Goal: Use online tool/utility: Utilize a website feature to perform a specific function

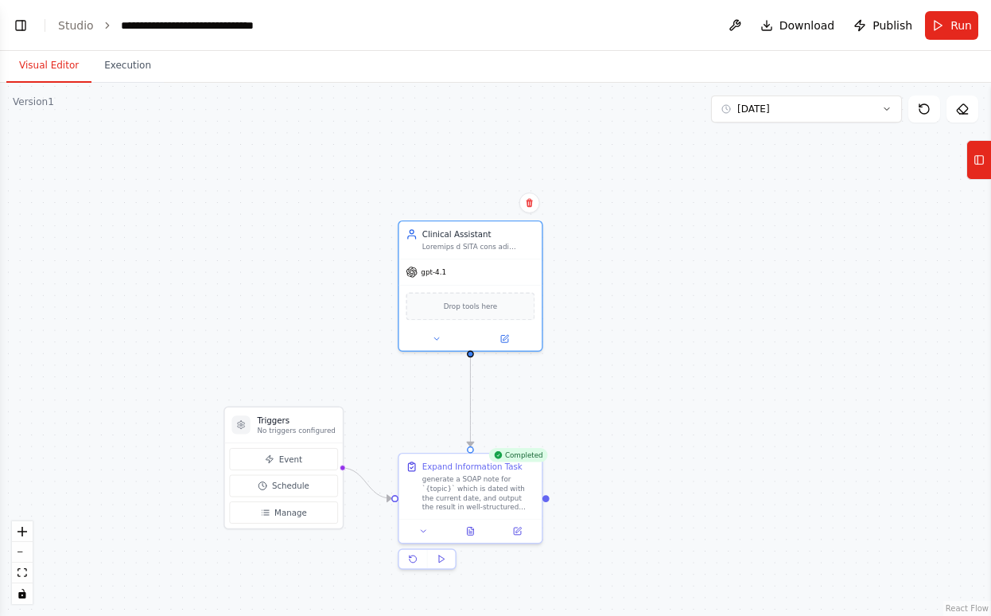
scroll to position [1325, 0]
click at [844, 115] on button "10/13/2025" at bounding box center [806, 108] width 191 height 27
click at [819, 363] on div ".deletable-edge-delete-btn { width: 20px; height: 20px; border: 0px solid #ffff…" at bounding box center [495, 349] width 991 height 533
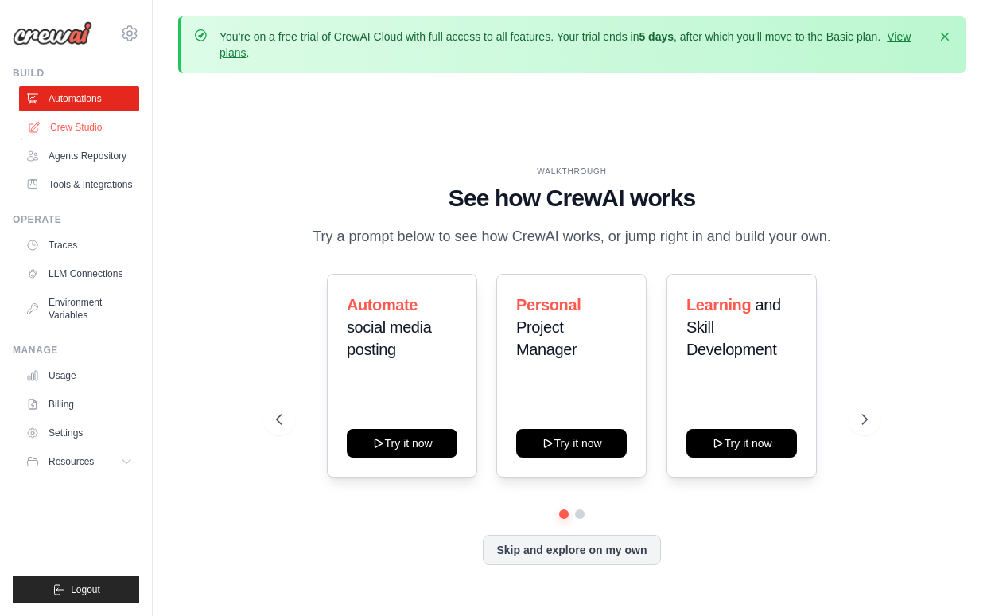
click at [76, 128] on link "Crew Studio" at bounding box center [81, 127] width 120 height 25
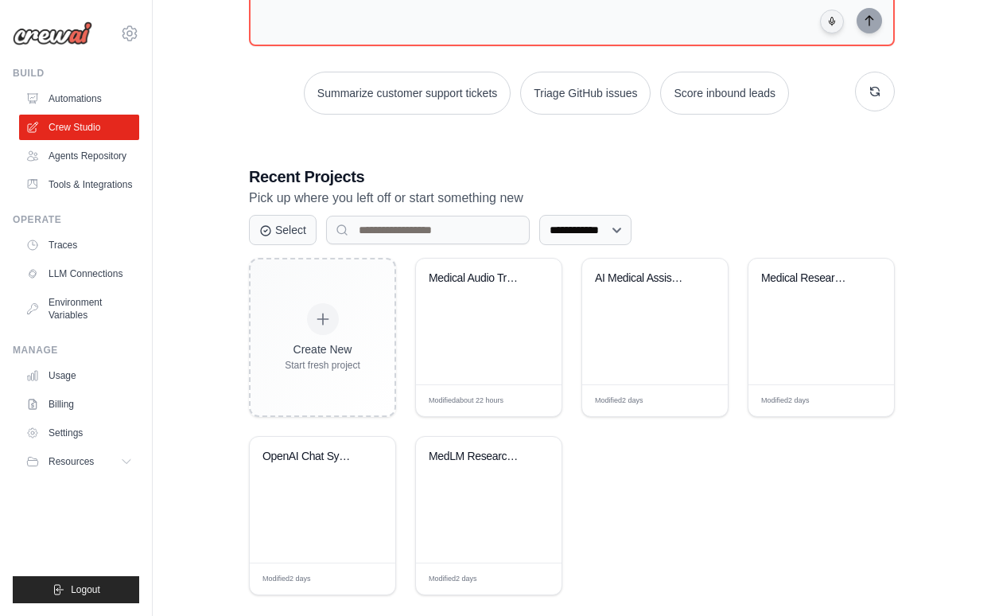
scroll to position [273, 0]
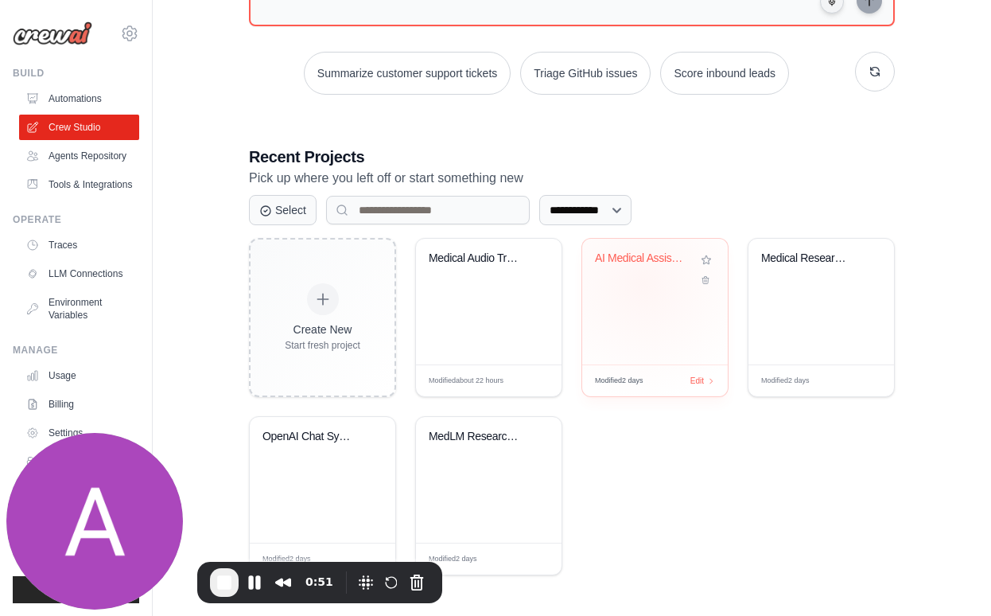
click at [645, 282] on div "AI Medical Assistant For Charting" at bounding box center [655, 269] width 120 height 37
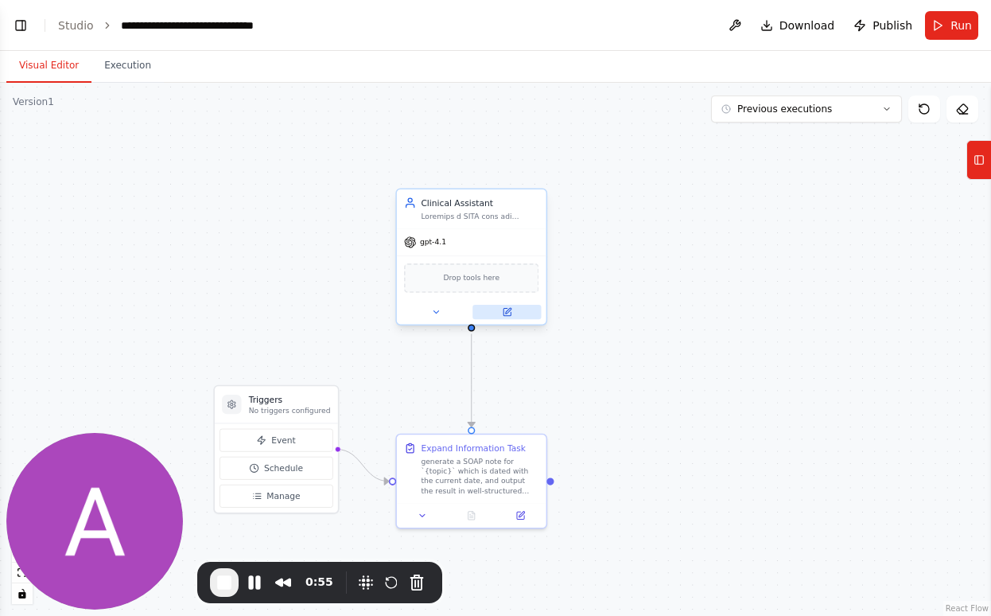
scroll to position [1325, 0]
click at [505, 318] on button at bounding box center [506, 312] width 68 height 14
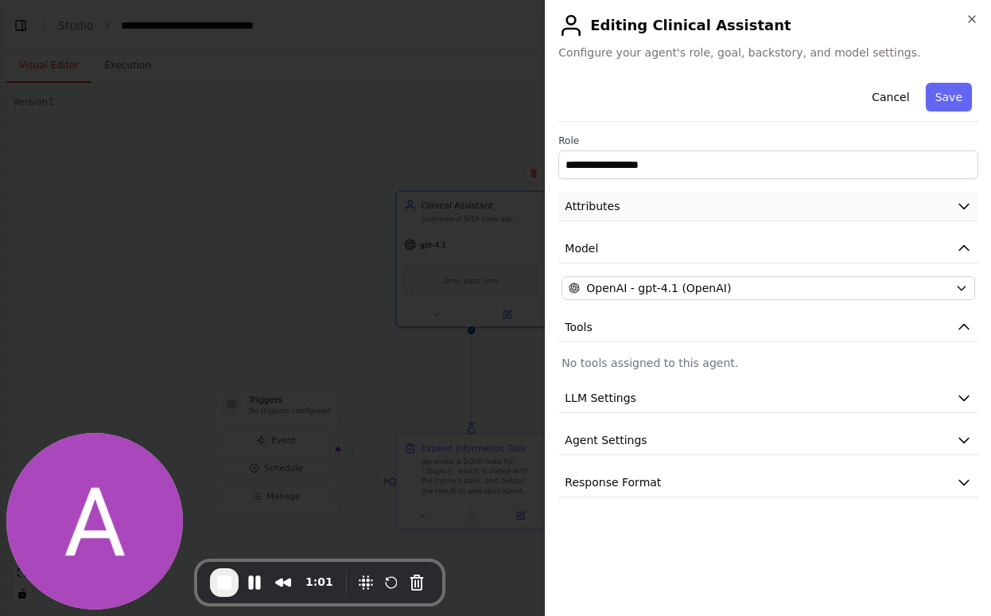
click at [825, 203] on button "Attributes" at bounding box center [768, 206] width 420 height 29
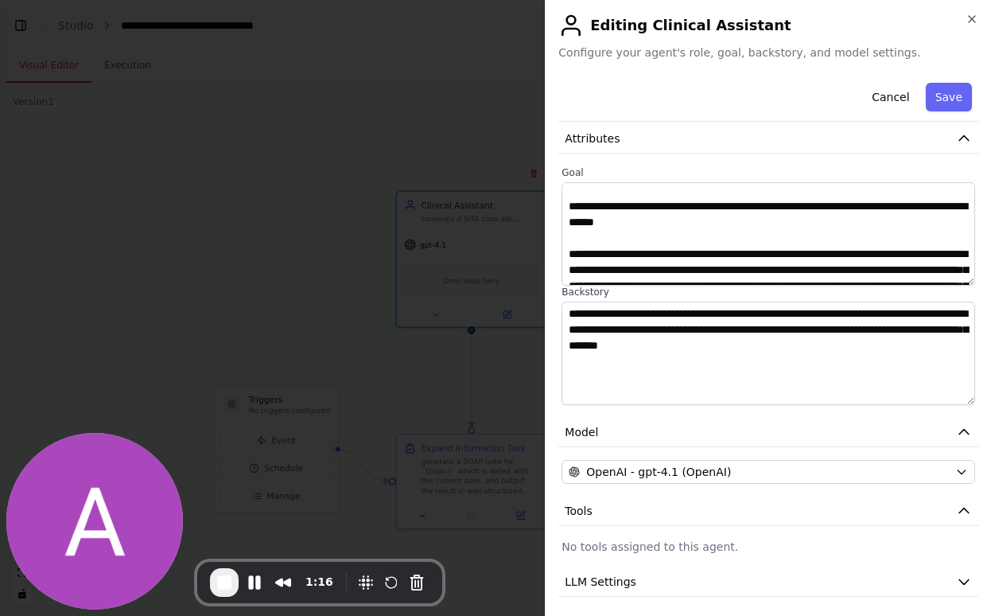
scroll to position [0, 0]
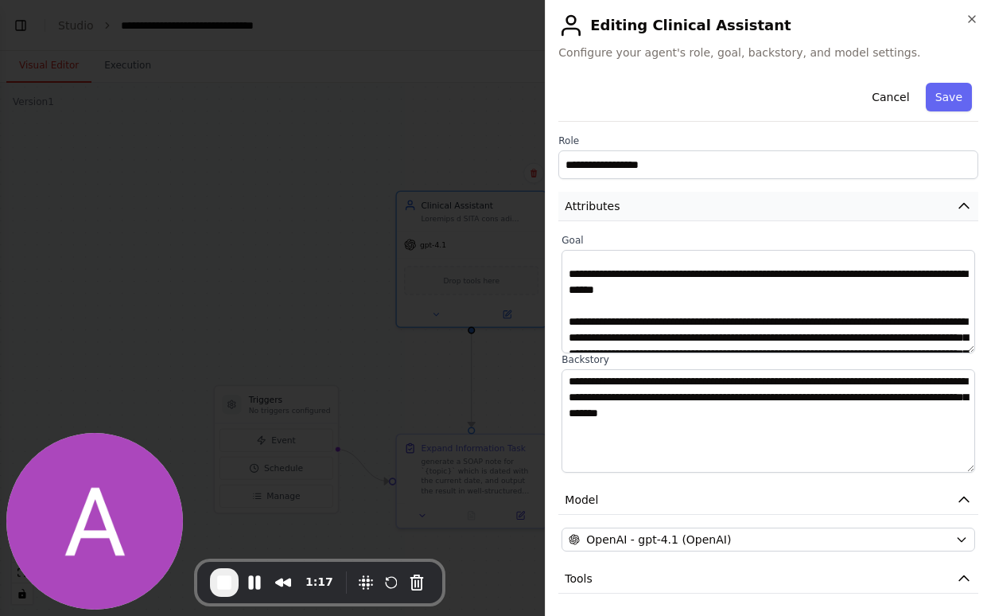
click at [965, 204] on icon "button" at bounding box center [964, 206] width 10 height 5
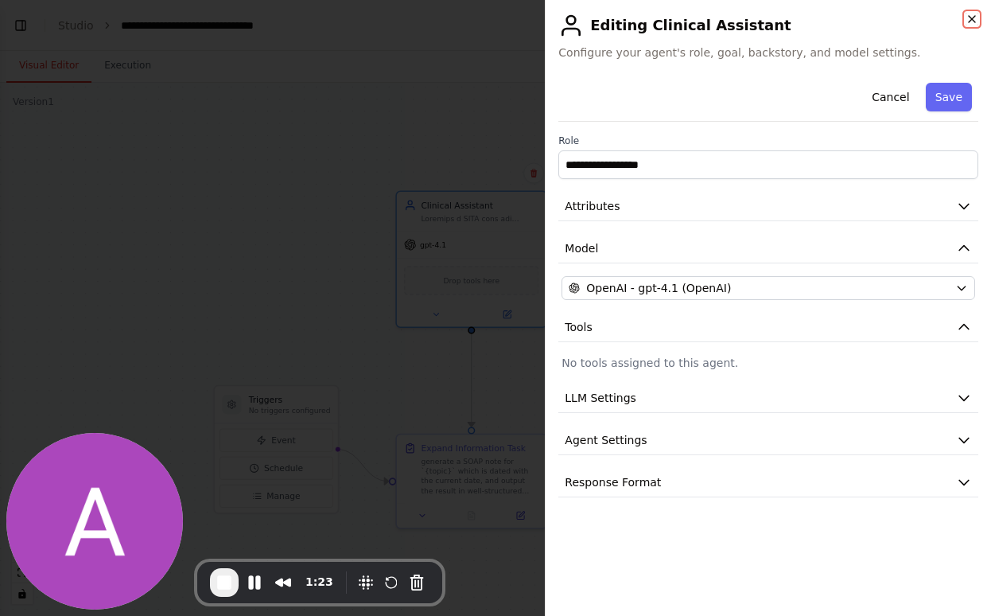
click at [970, 17] on icon "button" at bounding box center [971, 19] width 13 height 13
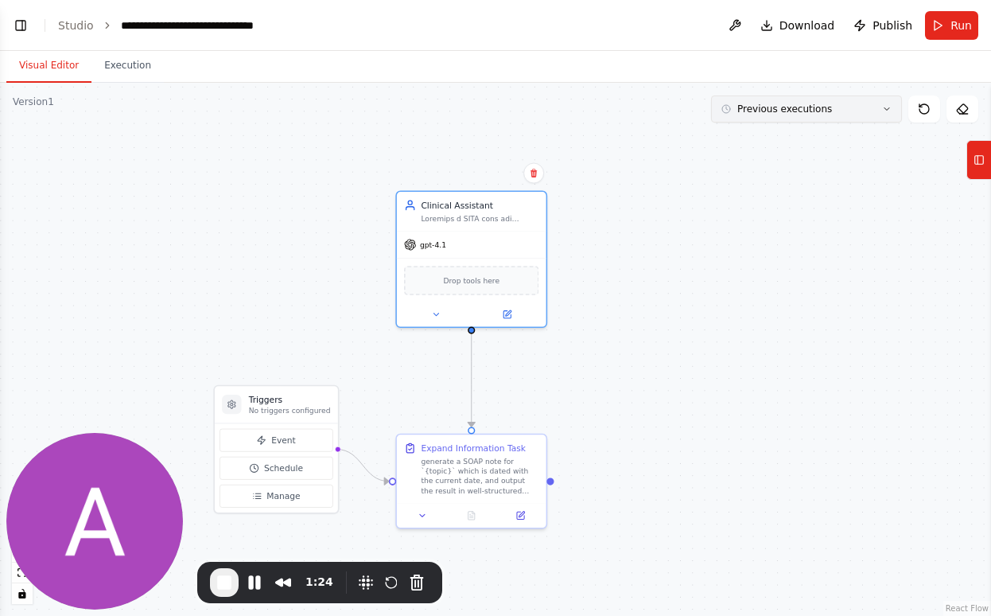
click at [886, 111] on icon at bounding box center [887, 109] width 10 height 10
click at [755, 159] on div "10/13/2025" at bounding box center [815, 164] width 159 height 13
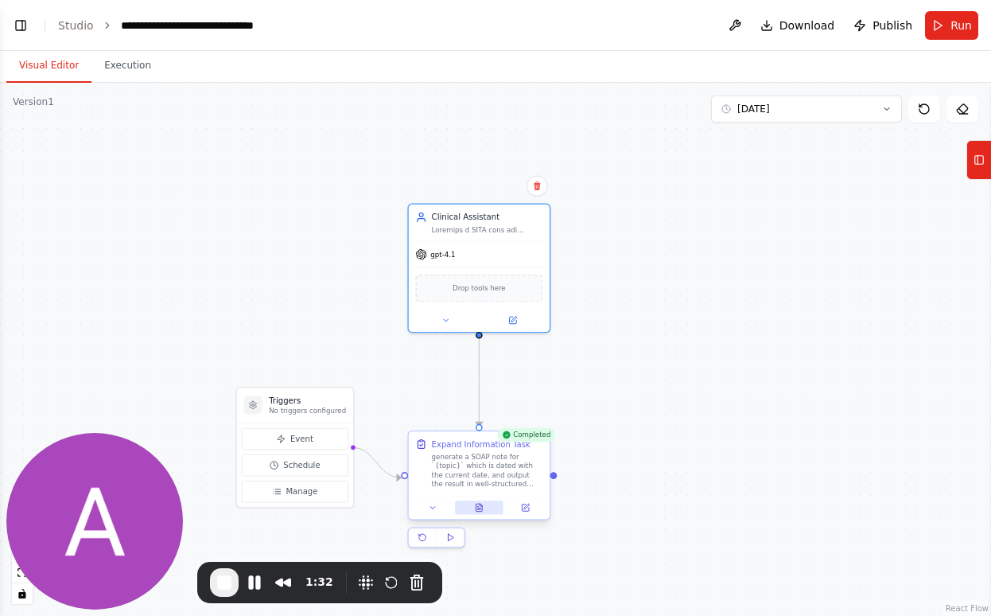
click at [476, 511] on icon at bounding box center [480, 508] width 10 height 10
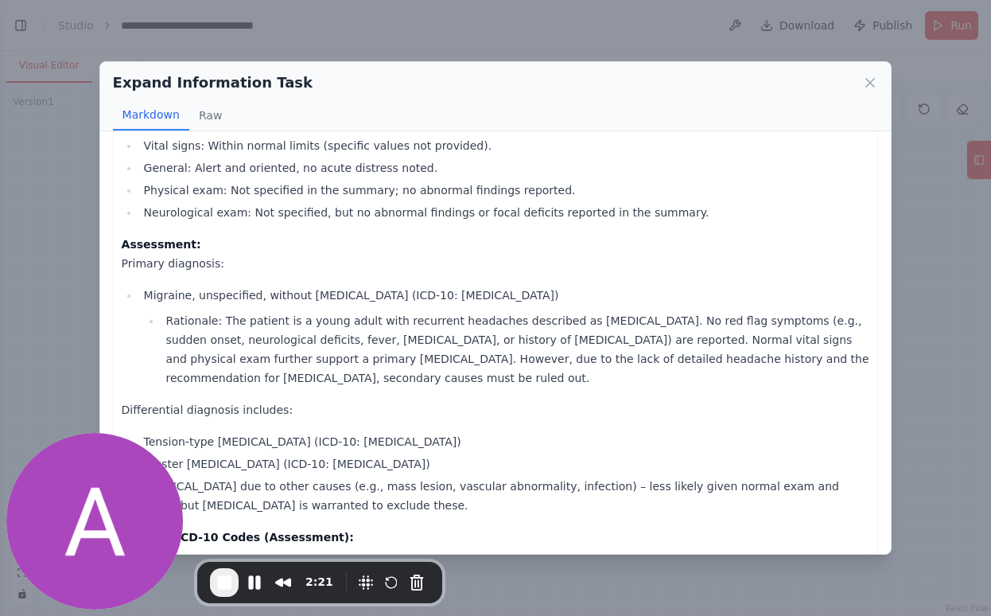
scroll to position [380, 0]
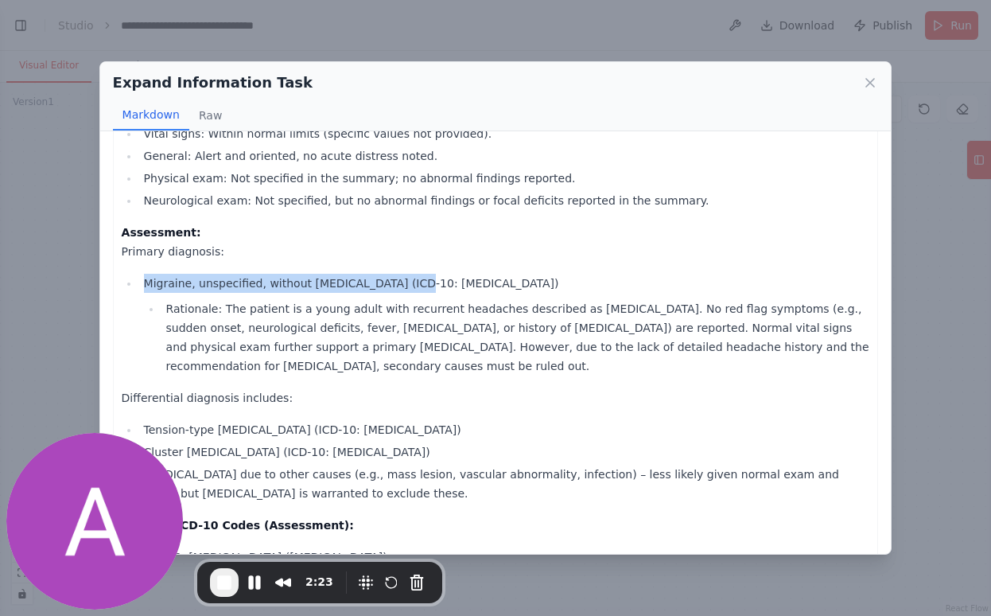
drag, startPoint x: 402, startPoint y: 266, endPoint x: 499, endPoint y: 270, distance: 96.3
click at [499, 274] on li "Migraine, unspecified, without status migrainosus (ICD-10: G43.909) Rationale: …" at bounding box center [504, 325] width 731 height 102
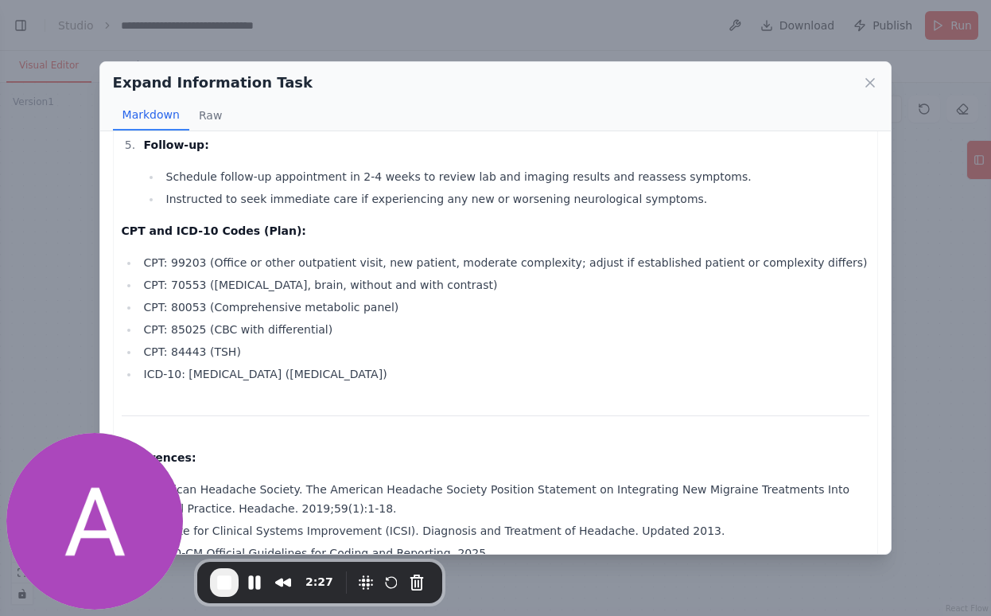
scroll to position [1409, 0]
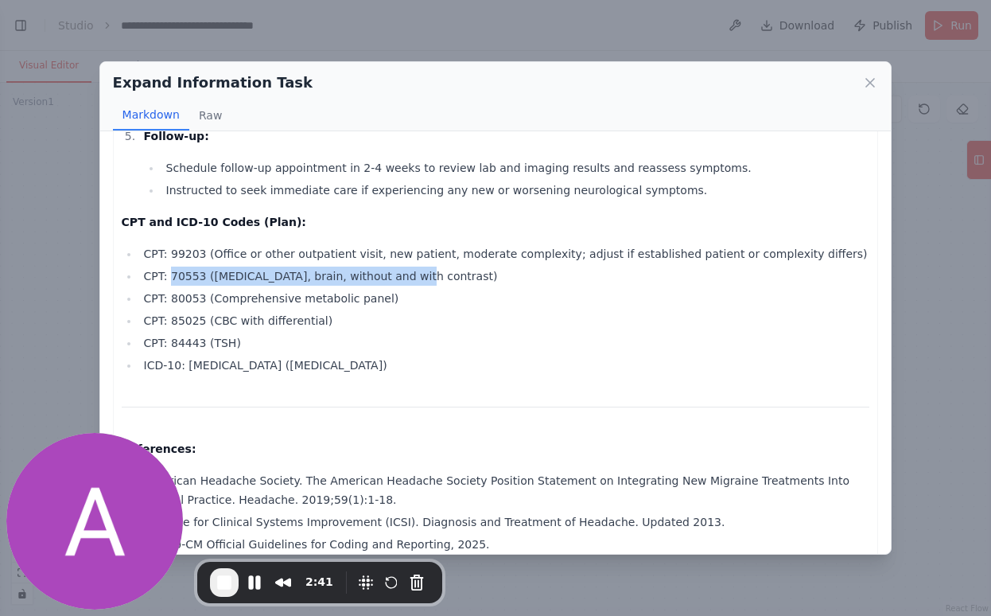
drag, startPoint x: 172, startPoint y: 275, endPoint x: 433, endPoint y: 284, distance: 261.8
click at [433, 284] on li "CPT: 70553 (MRI, brain, without and with contrast)" at bounding box center [504, 275] width 731 height 19
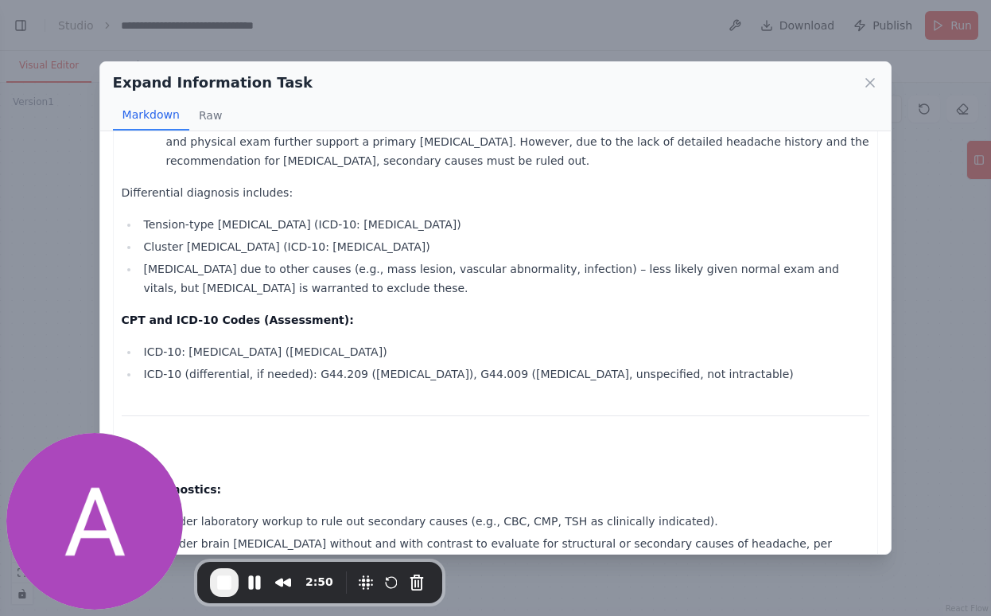
scroll to position [569, 0]
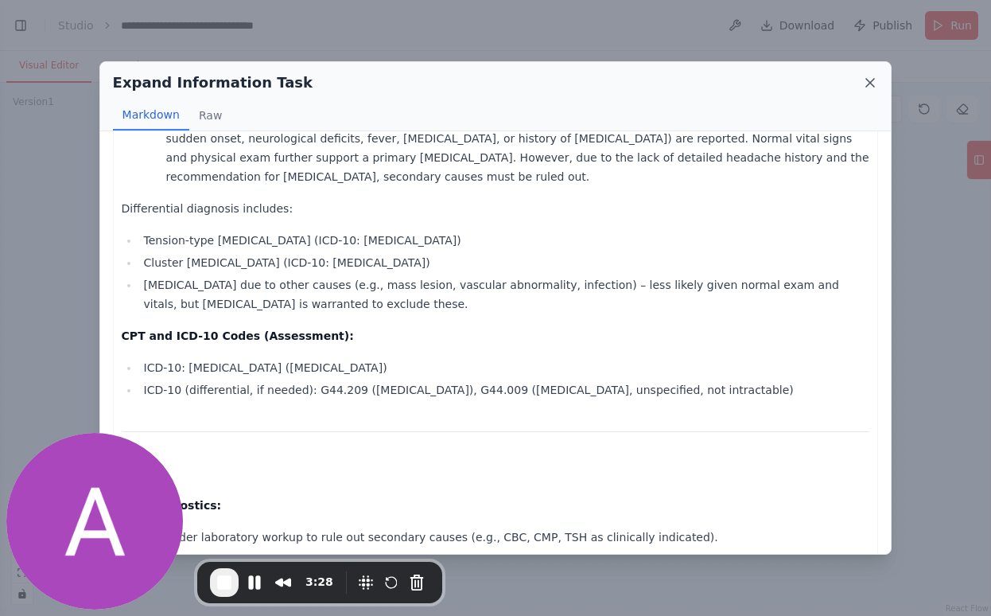
click at [869, 83] on icon at bounding box center [870, 83] width 8 height 8
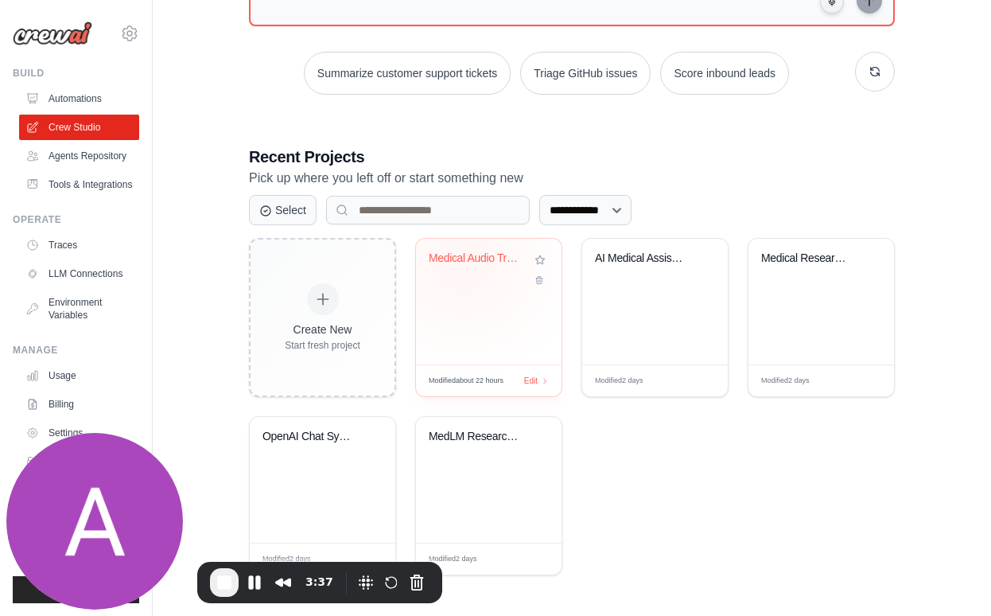
click at [463, 261] on div "Medical Audio Transcription System" at bounding box center [477, 258] width 96 height 14
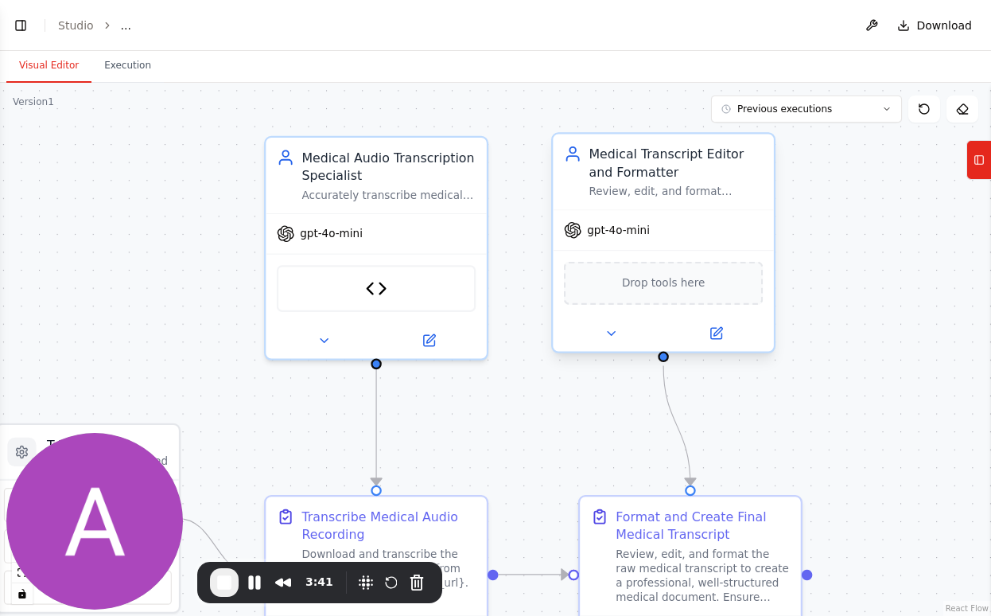
scroll to position [4002, 0]
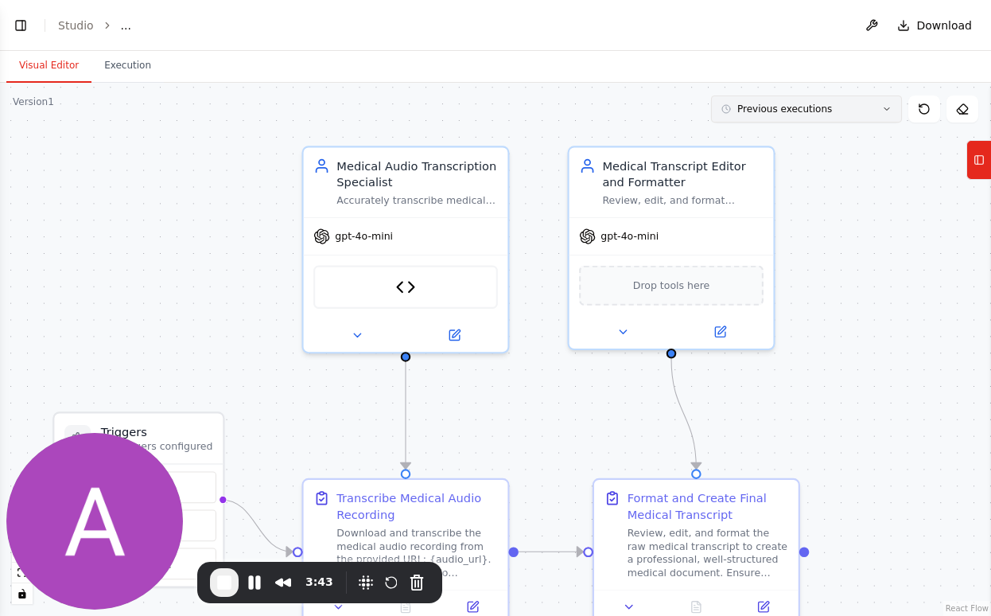
click at [888, 116] on button "Previous executions" at bounding box center [806, 108] width 191 height 27
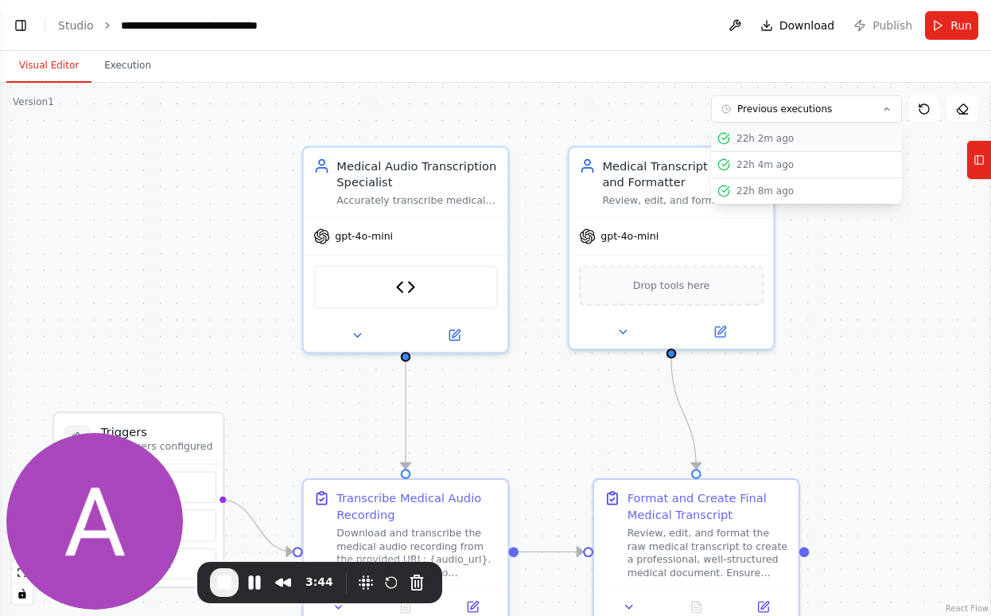
click at [814, 142] on div "22h 2m ago" at bounding box center [815, 138] width 159 height 13
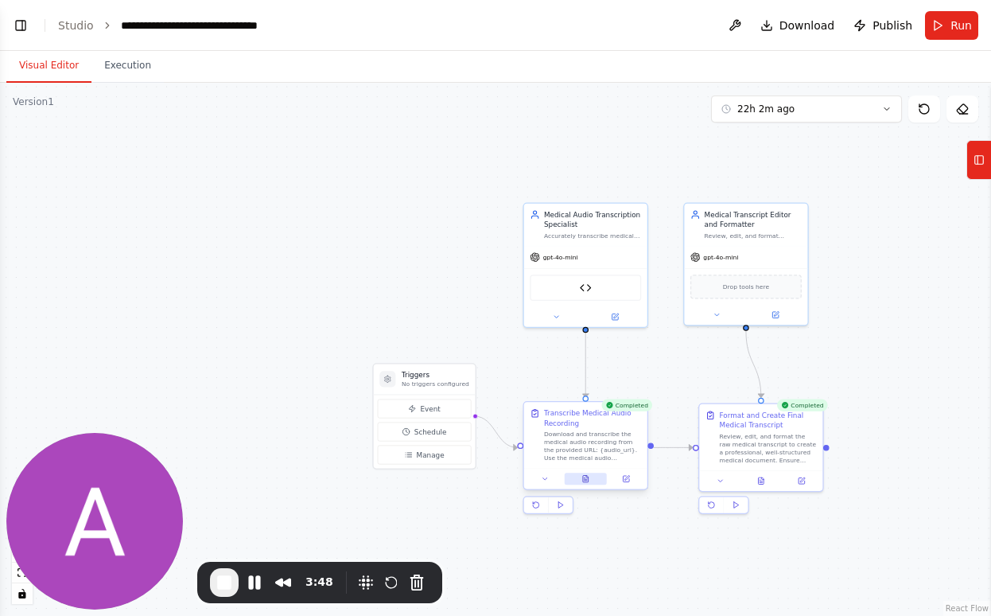
click at [588, 483] on button at bounding box center [586, 478] width 42 height 12
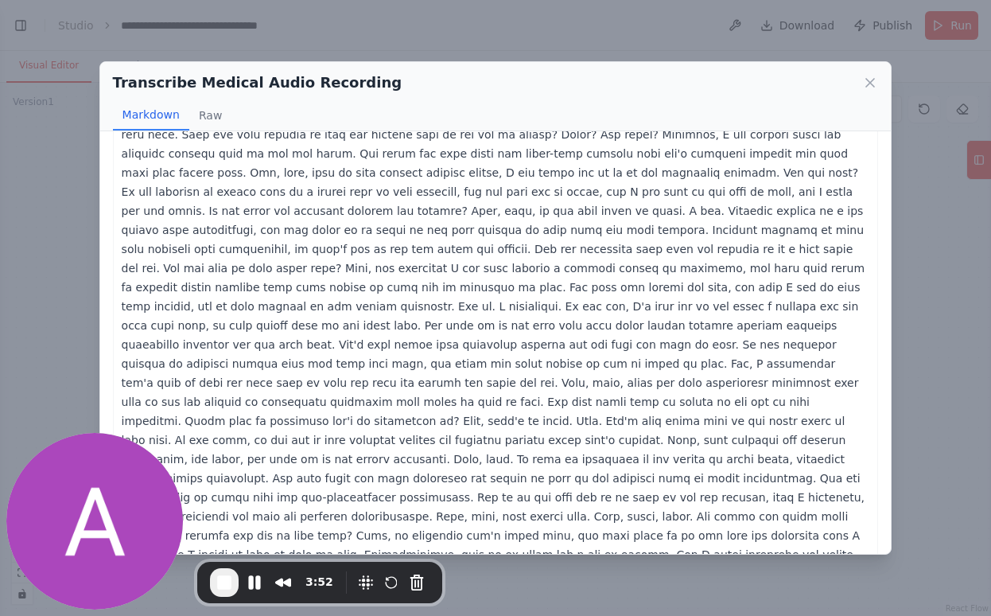
scroll to position [0, 0]
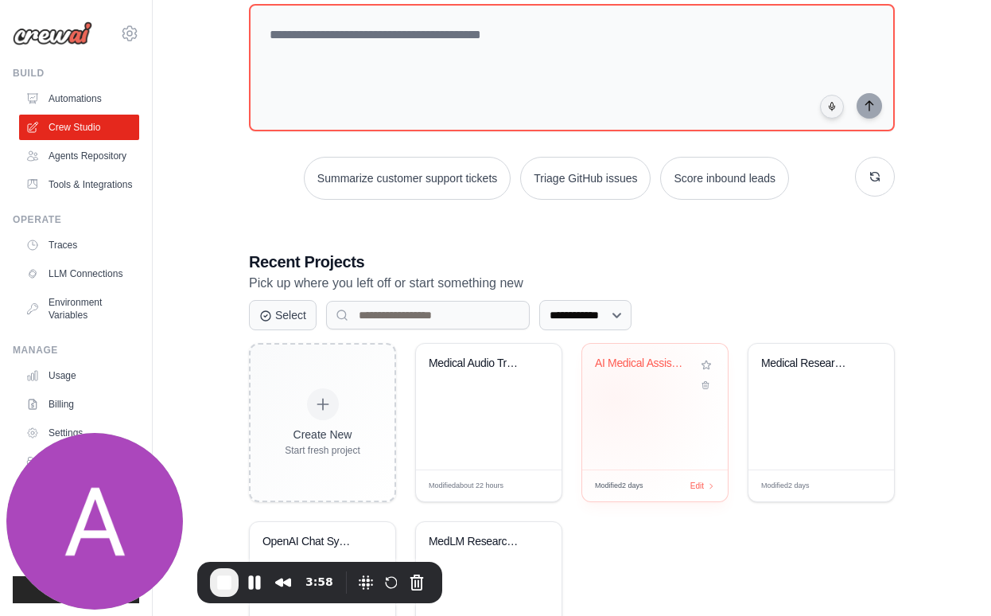
scroll to position [177, 0]
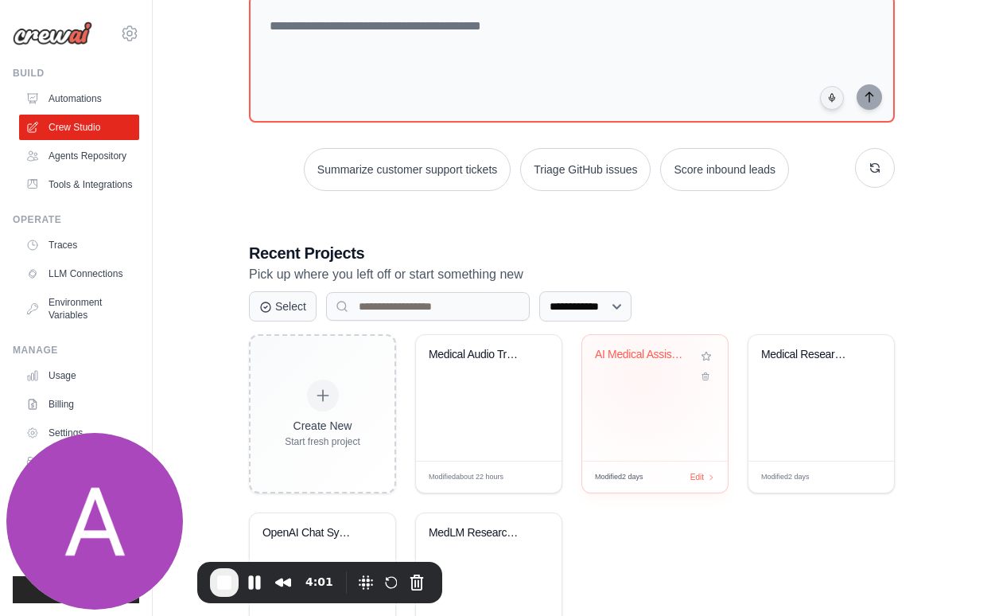
click at [643, 375] on div "AI Medical Assistant For Charting" at bounding box center [655, 366] width 120 height 37
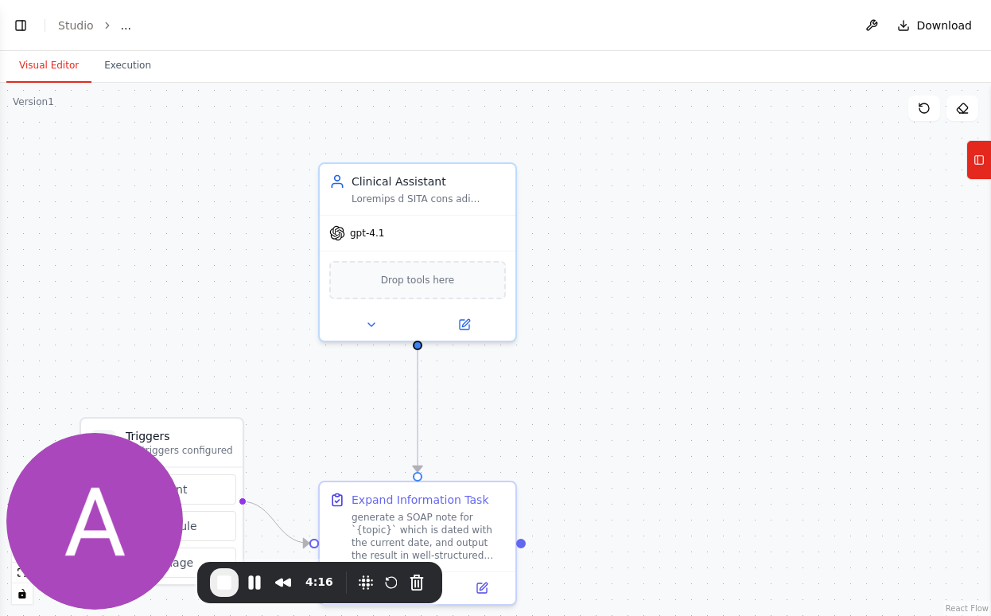
click at [642, 352] on div ".deletable-edge-delete-btn { width: 20px; height: 20px; border: 0px solid #ffff…" at bounding box center [495, 349] width 991 height 533
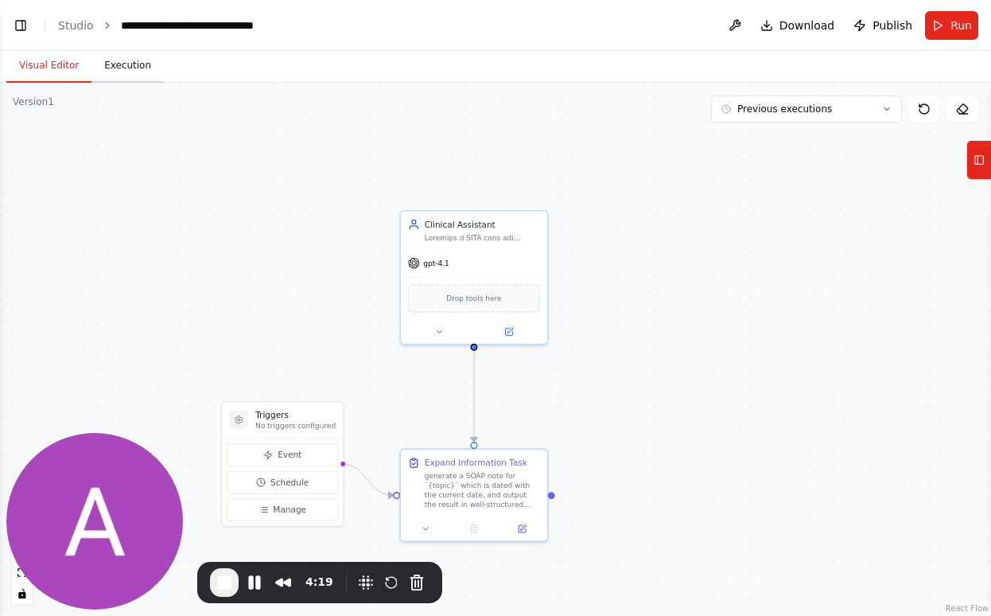
click at [130, 67] on button "Execution" at bounding box center [127, 65] width 72 height 33
click at [45, 71] on button "Visual Editor" at bounding box center [48, 65] width 85 height 33
click at [829, 119] on button "Previous executions" at bounding box center [806, 108] width 191 height 27
click at [767, 138] on div "22h 1m ago" at bounding box center [815, 138] width 159 height 13
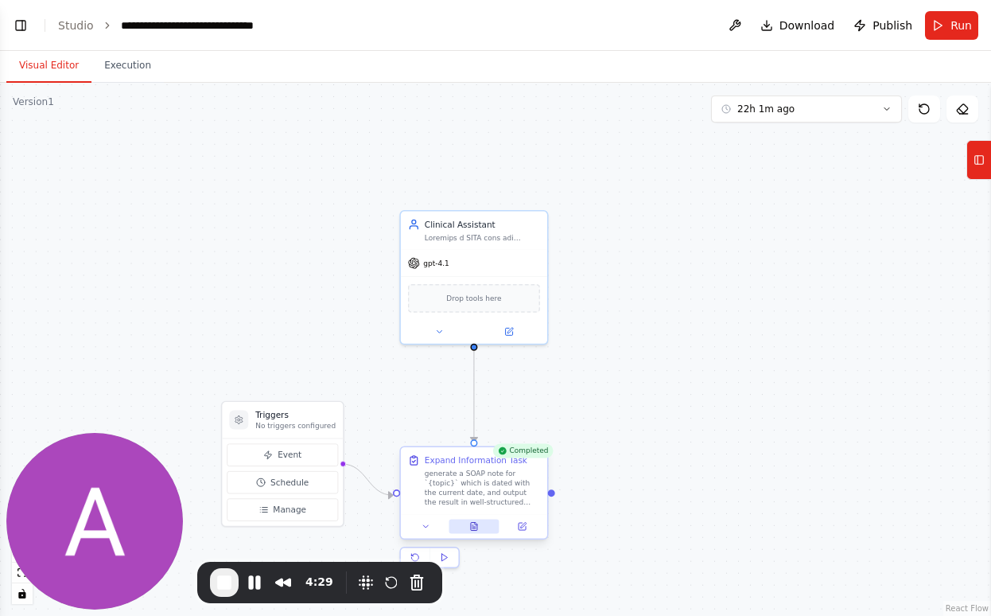
click at [477, 530] on icon at bounding box center [474, 527] width 10 height 10
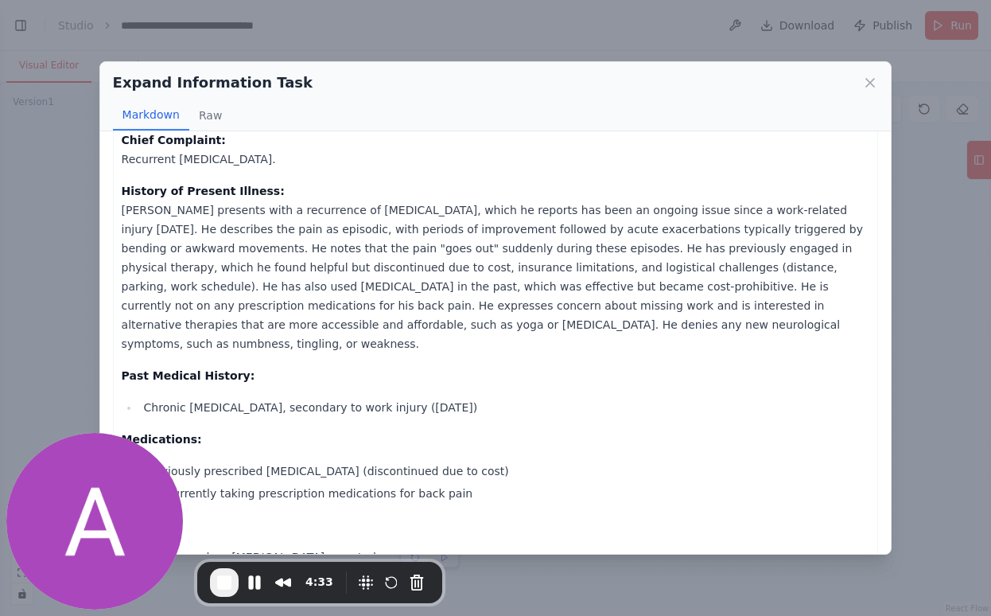
scroll to position [187, 0]
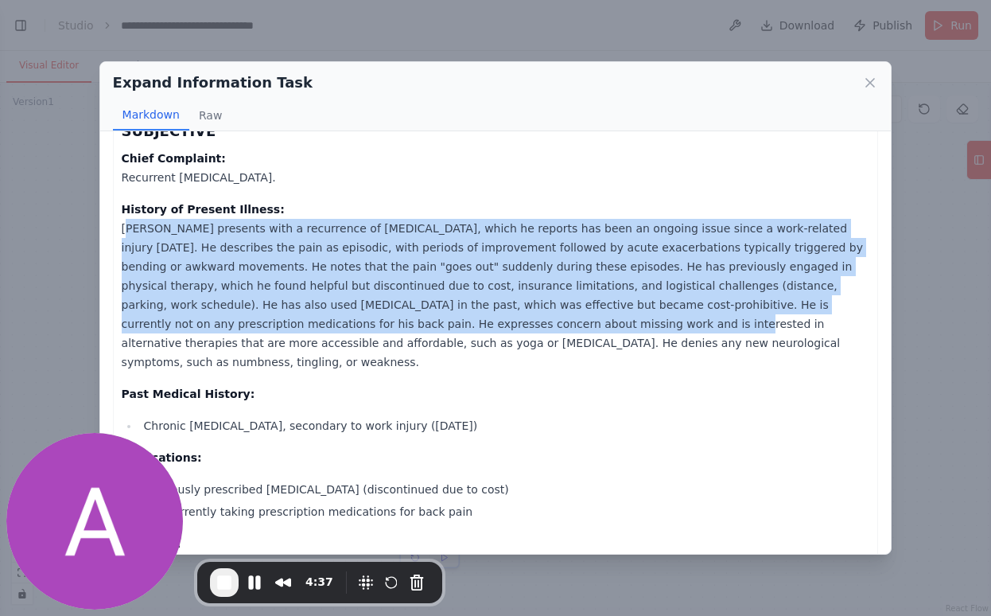
drag, startPoint x: 122, startPoint y: 230, endPoint x: 383, endPoint y: 331, distance: 279.7
click at [383, 331] on p "History of Present Illness: Mr. Jones presents with a recurrence of low back pa…" at bounding box center [496, 286] width 748 height 172
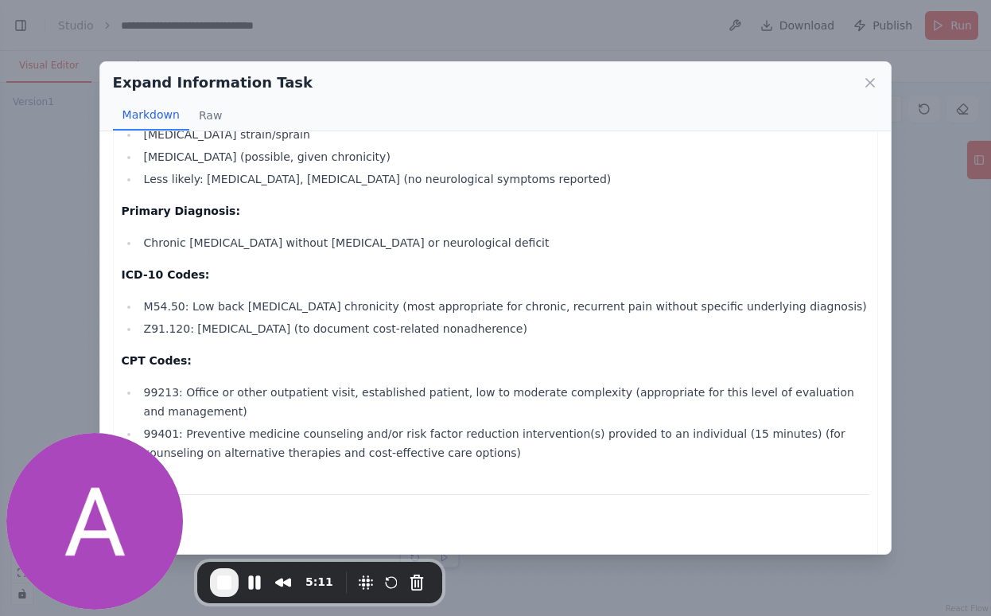
scroll to position [1403, 0]
drag, startPoint x: 143, startPoint y: 267, endPoint x: 188, endPoint y: 269, distance: 44.6
click at [188, 296] on li "M54.50: Low back pain, unspecified chronicity (most appropriate for chronic, re…" at bounding box center [504, 305] width 731 height 19
click at [165, 296] on li "M54.50: Low back pain, unspecified chronicity (most appropriate for chronic, re…" at bounding box center [504, 305] width 731 height 19
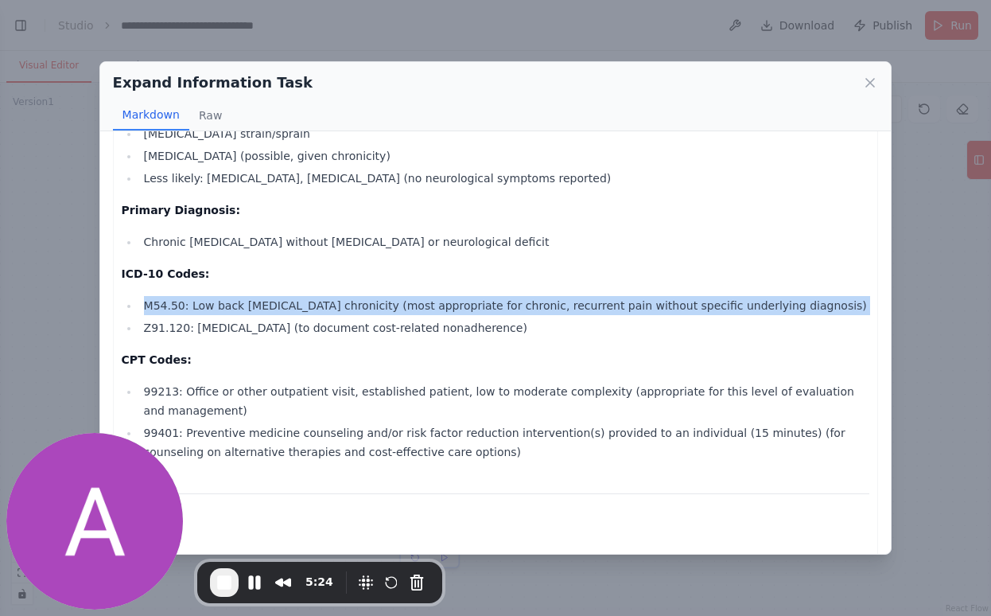
click at [165, 296] on li "M54.50: Low back pain, unspecified chronicity (most appropriate for chronic, re…" at bounding box center [504, 305] width 731 height 19
click at [180, 296] on li "M54.50: Low back pain, unspecified chronicity (most appropriate for chronic, re…" at bounding box center [504, 305] width 731 height 19
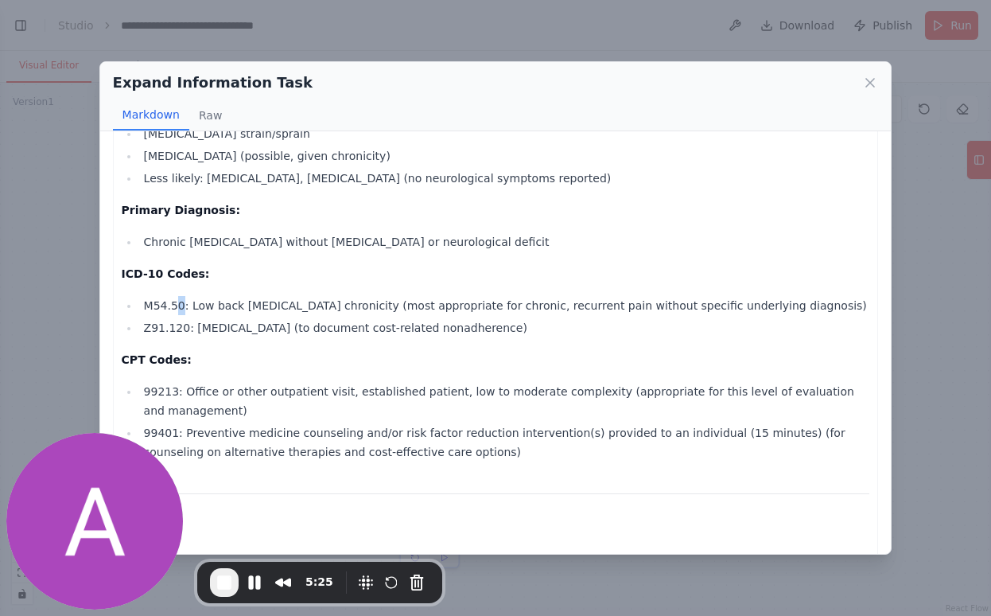
drag, startPoint x: 183, startPoint y: 266, endPoint x: 173, endPoint y: 266, distance: 10.3
click at [173, 296] on li "M54.50: Low back pain, unspecified chronicity (most appropriate for chronic, re…" at bounding box center [504, 305] width 731 height 19
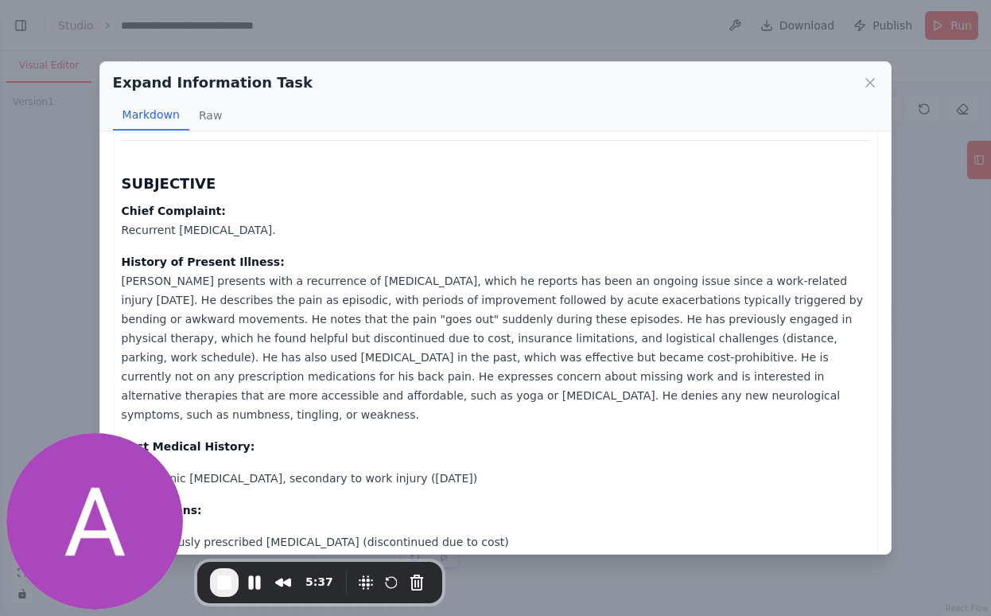
scroll to position [0, 0]
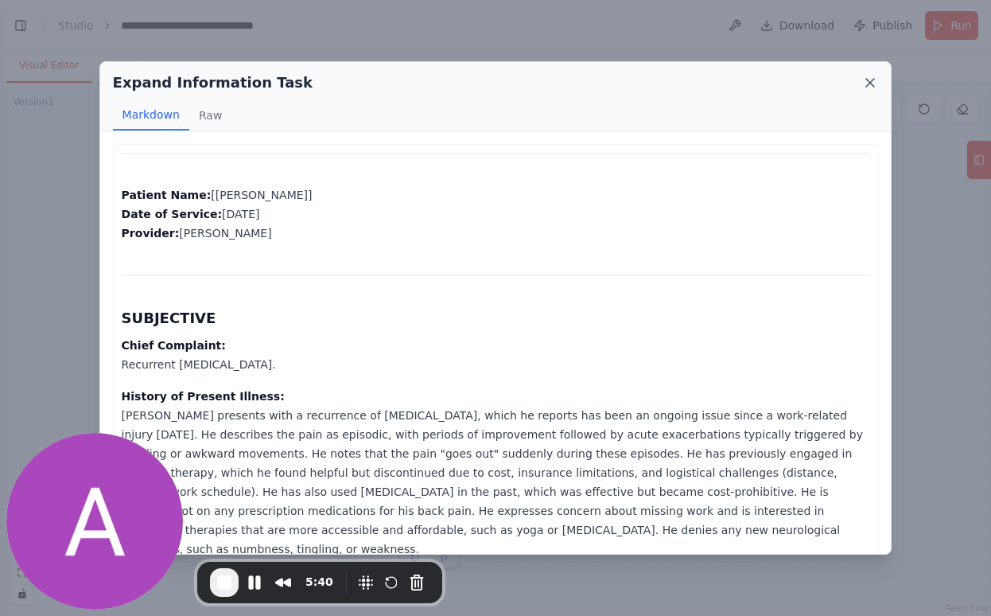
click at [869, 83] on icon at bounding box center [870, 83] width 8 height 8
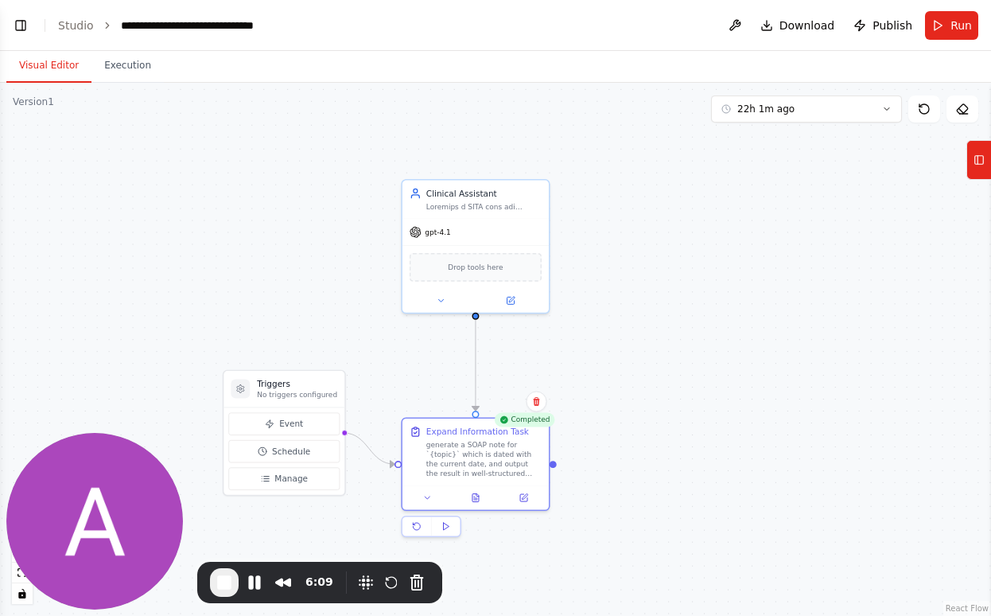
drag, startPoint x: 682, startPoint y: 378, endPoint x: 684, endPoint y: 352, distance: 25.5
click at [684, 352] on div ".deletable-edge-delete-btn { width: 20px; height: 20px; border: 0px solid #ffff…" at bounding box center [495, 349] width 991 height 533
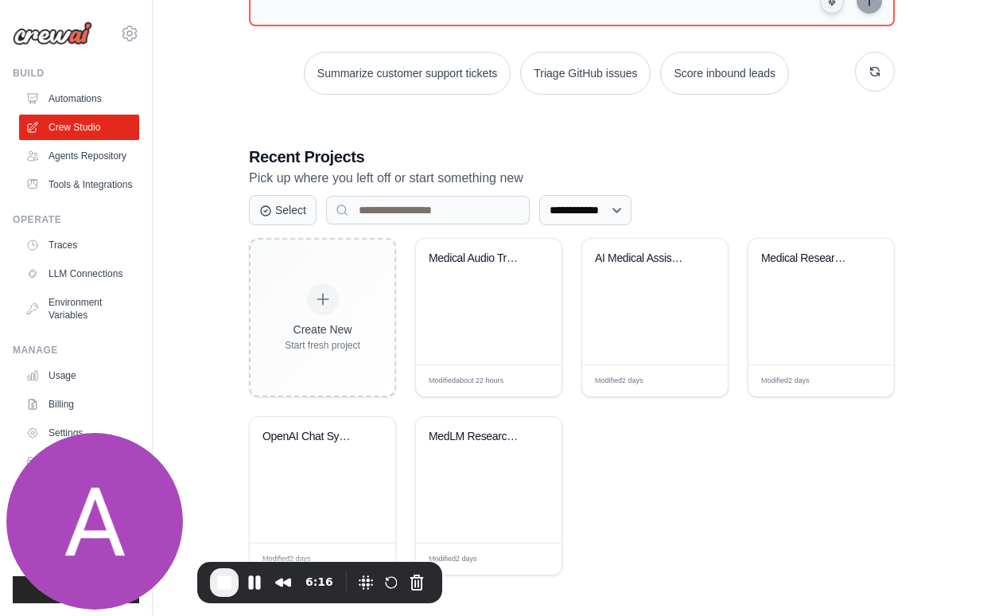
scroll to position [268, 0]
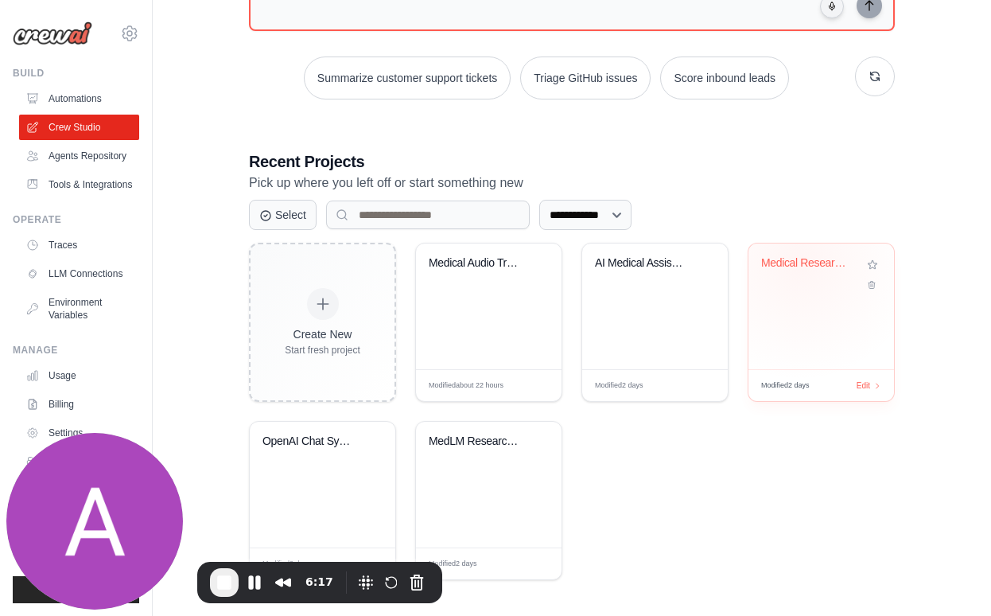
click at [800, 261] on div "Medical Research Assistant" at bounding box center [809, 263] width 96 height 14
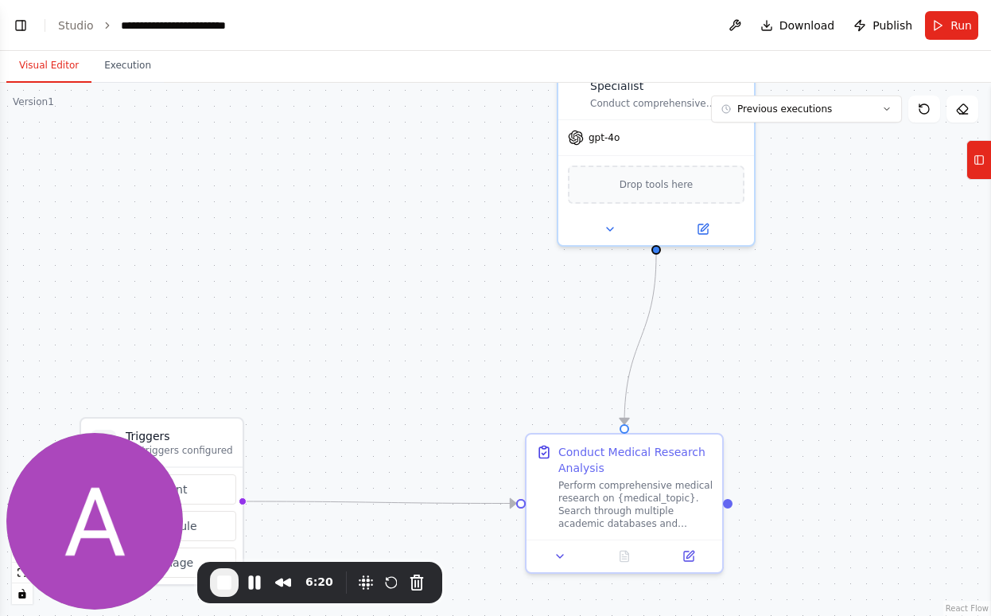
scroll to position [1430, 0]
click at [866, 111] on button "Previous executions" at bounding box center [806, 108] width 191 height 27
click at [801, 138] on div "[DATE]" at bounding box center [815, 138] width 159 height 13
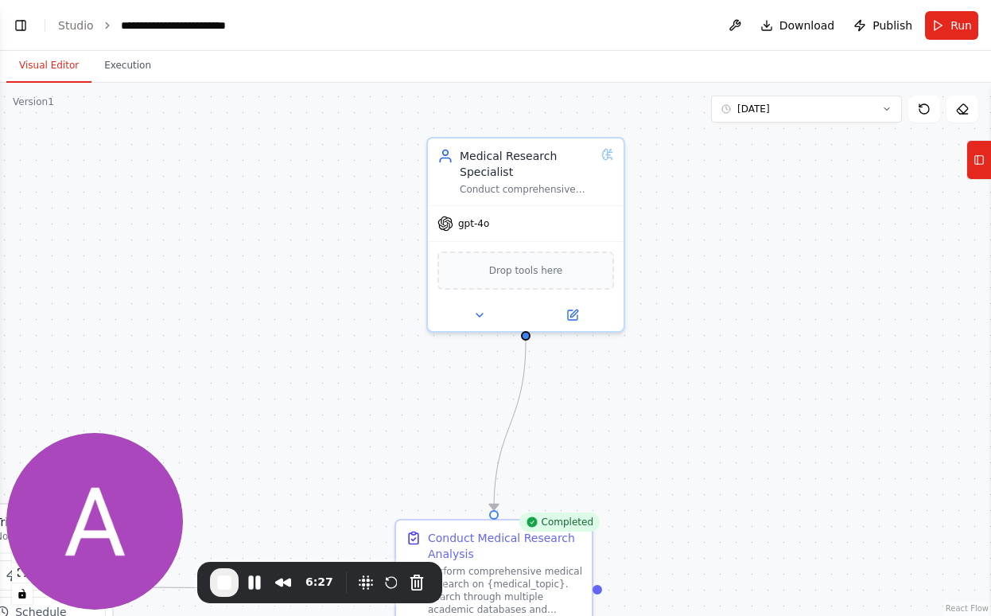
drag, startPoint x: 534, startPoint y: 215, endPoint x: 394, endPoint y: 305, distance: 165.7
click at [394, 305] on div ".deletable-edge-delete-btn { width: 20px; height: 20px; border: 0px solid #ffff…" at bounding box center [495, 349] width 991 height 533
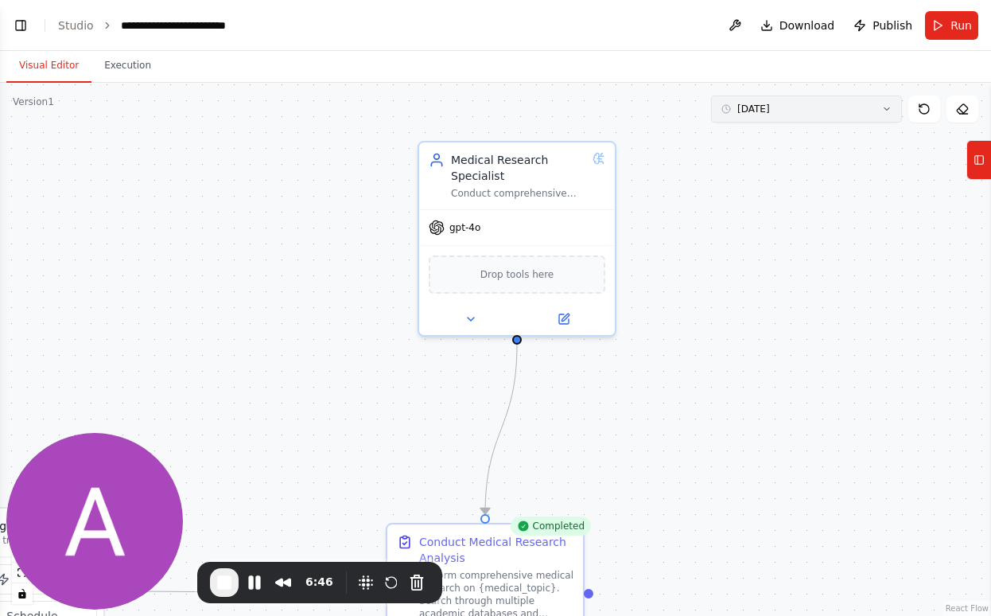
click at [803, 109] on button "[DATE]" at bounding box center [806, 108] width 191 height 27
click at [758, 165] on div "[DATE]" at bounding box center [815, 164] width 159 height 13
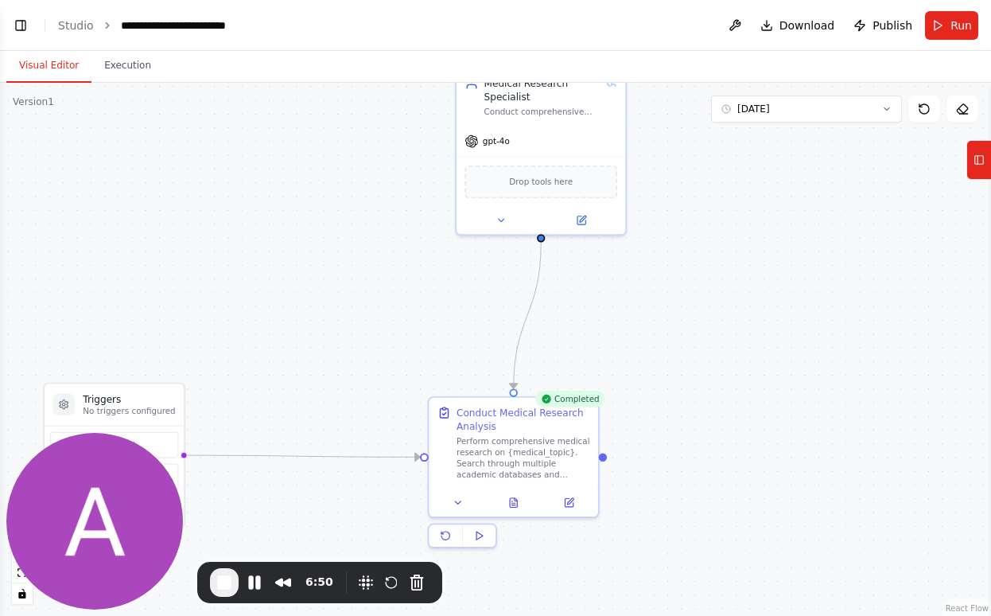
drag, startPoint x: 732, startPoint y: 408, endPoint x: 722, endPoint y: 266, distance: 142.7
click at [722, 266] on div ".deletable-edge-delete-btn { width: 20px; height: 20px; border: 0px solid #ffff…" at bounding box center [495, 349] width 991 height 533
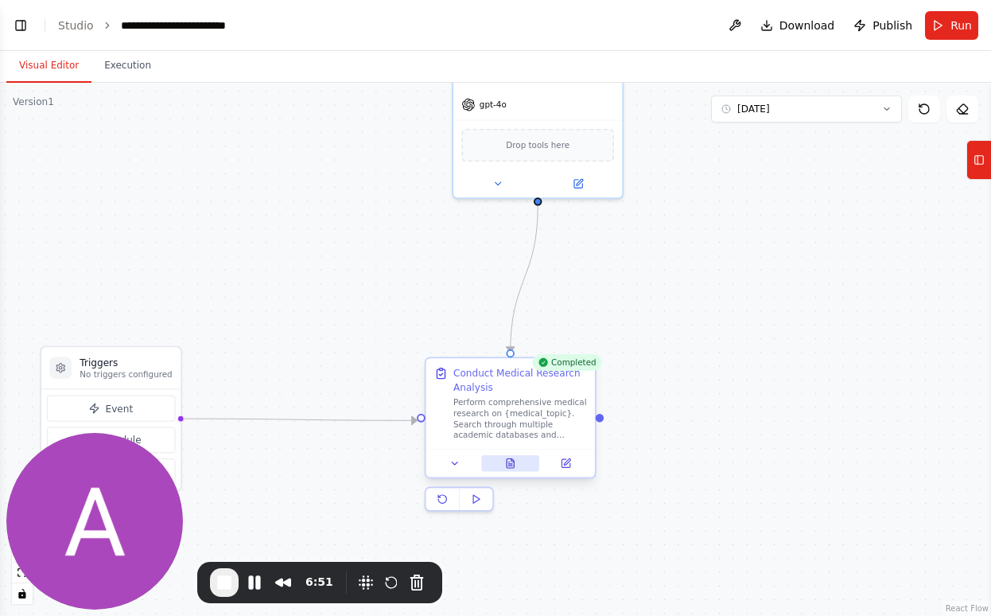
click at [507, 464] on icon at bounding box center [510, 464] width 7 height 10
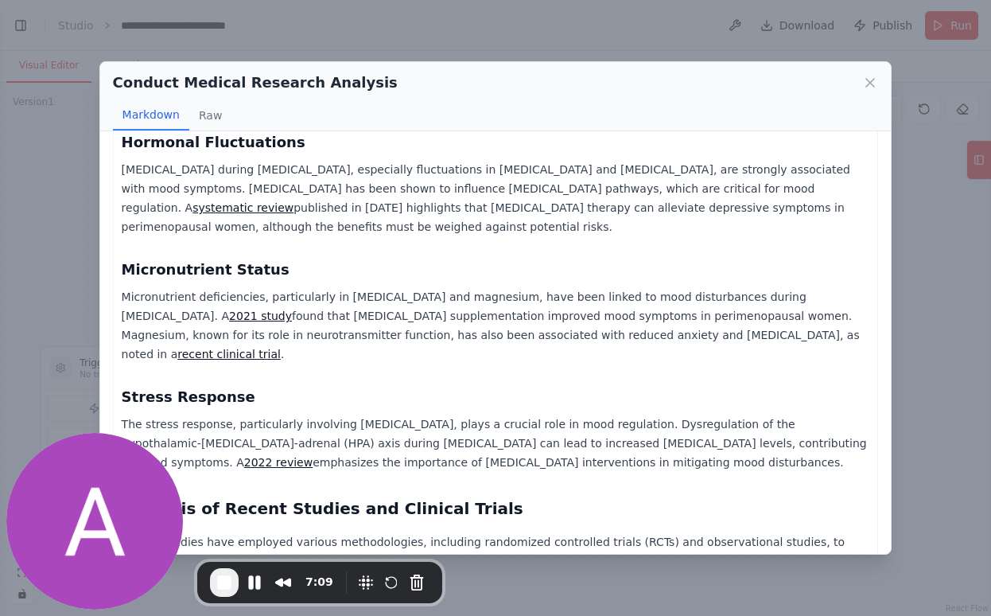
scroll to position [335, 0]
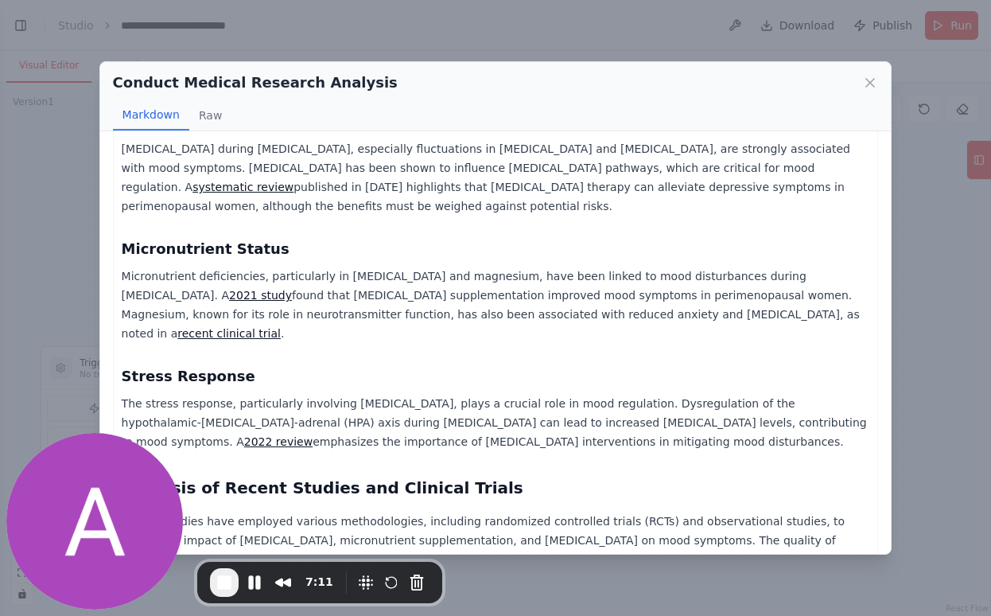
click at [349, 266] on p "Micronutrient deficiencies, particularly in [MEDICAL_DATA] and magnesium, have …" at bounding box center [496, 304] width 748 height 76
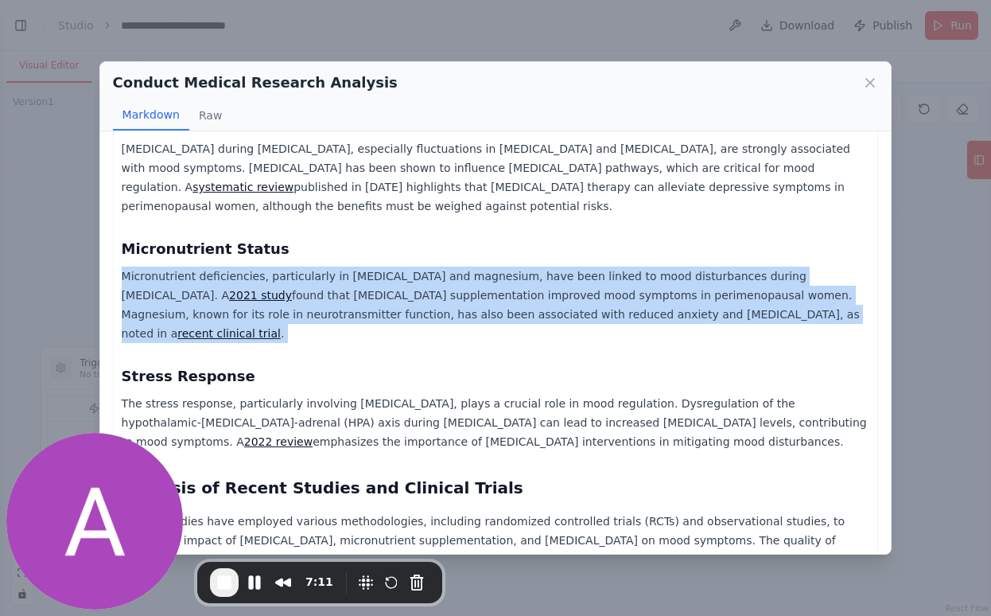
click at [349, 266] on p "Micronutrient deficiencies, particularly in [MEDICAL_DATA] and magnesium, have …" at bounding box center [496, 304] width 748 height 76
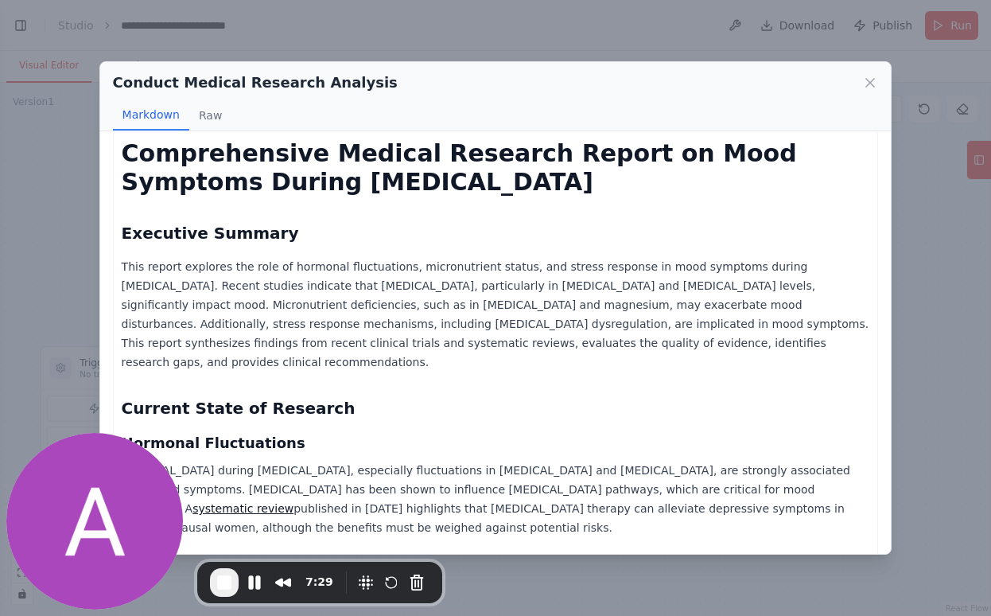
scroll to position [0, 0]
